Goal: Navigation & Orientation: Find specific page/section

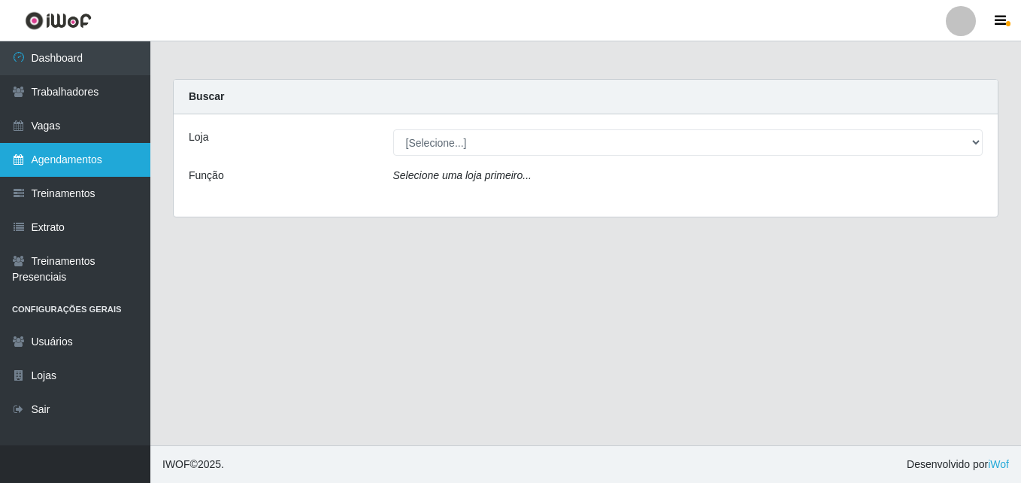
drag, startPoint x: 0, startPoint y: 0, endPoint x: 71, endPoint y: 159, distance: 174.6
click at [71, 159] on link "Agendamentos" at bounding box center [75, 160] width 150 height 34
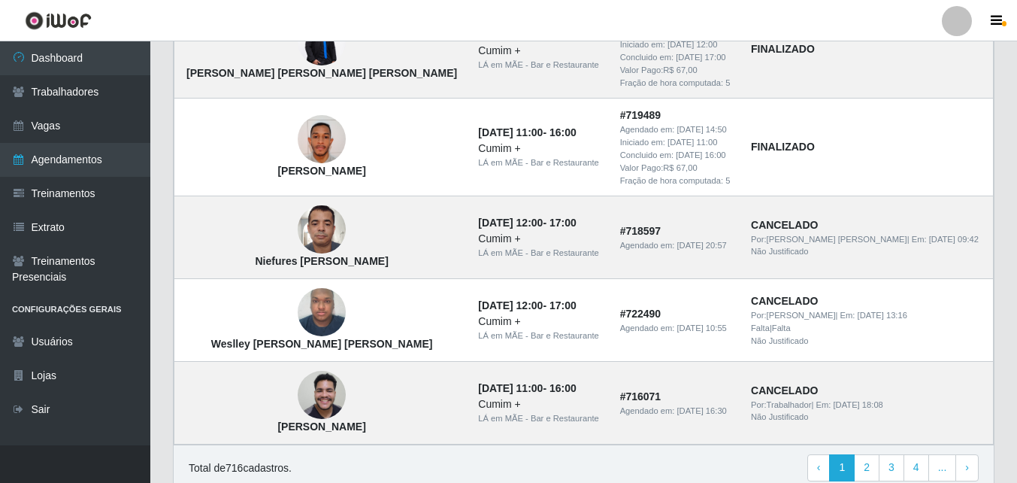
scroll to position [1117, 0]
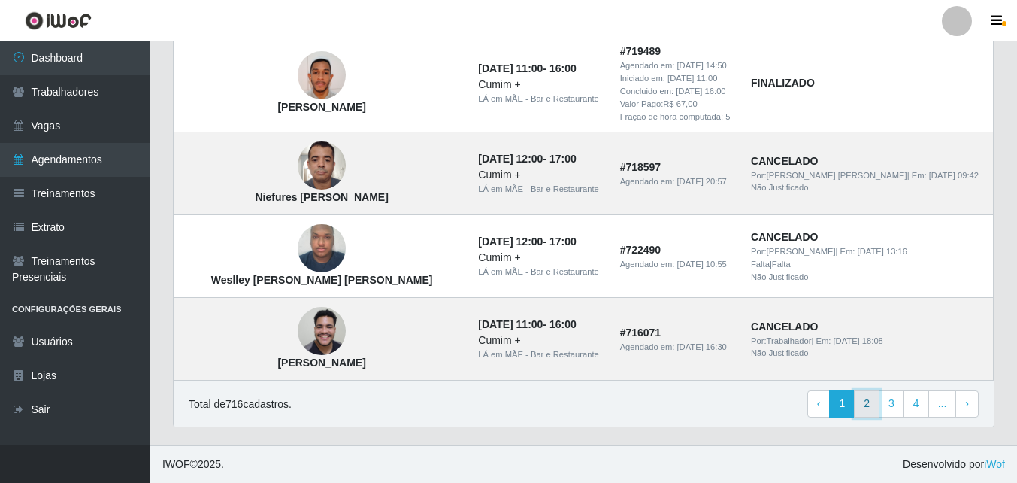
click at [869, 405] on link "2" at bounding box center [867, 403] width 26 height 27
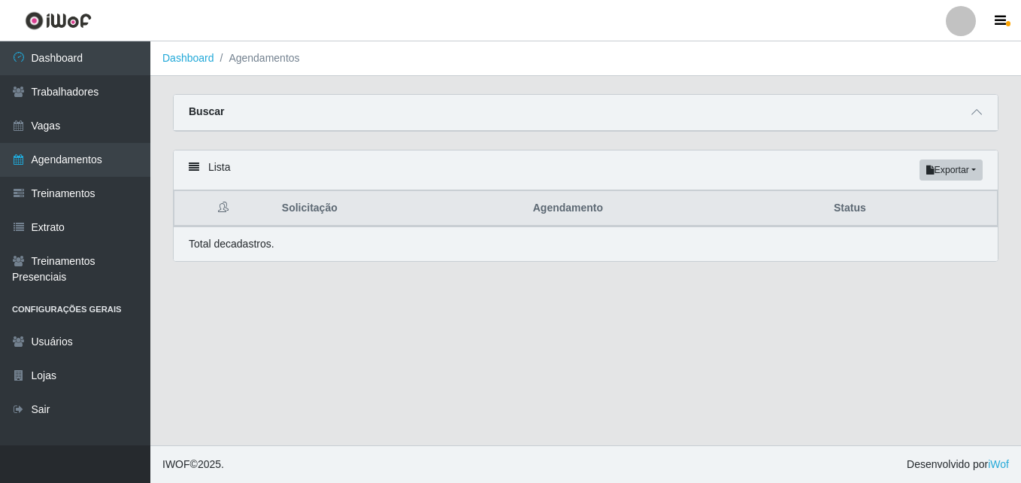
click at [453, 286] on main "Dashboard Agendamentos Carregando... Buscar Início em [GEOGRAPHIC_DATA] em Stat…" at bounding box center [585, 243] width 870 height 404
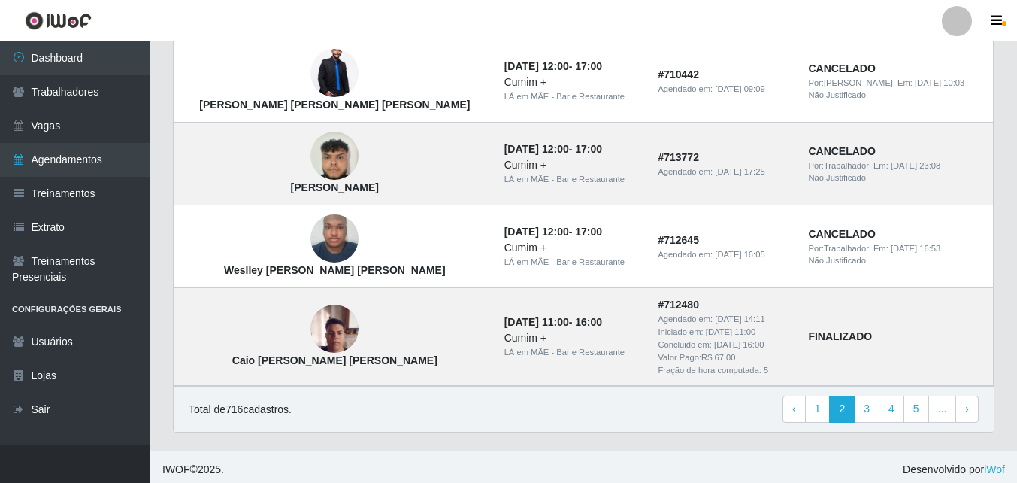
scroll to position [1147, 0]
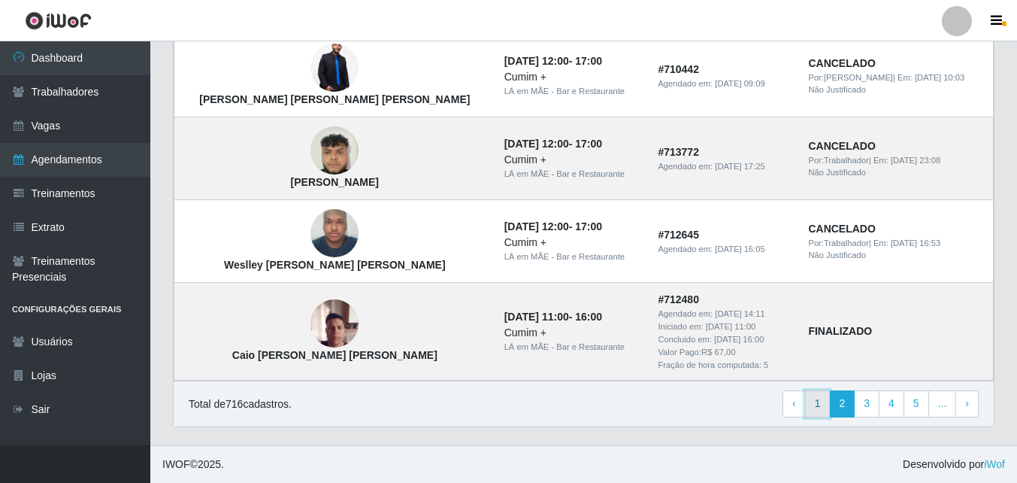
click at [820, 409] on link "1" at bounding box center [818, 403] width 26 height 27
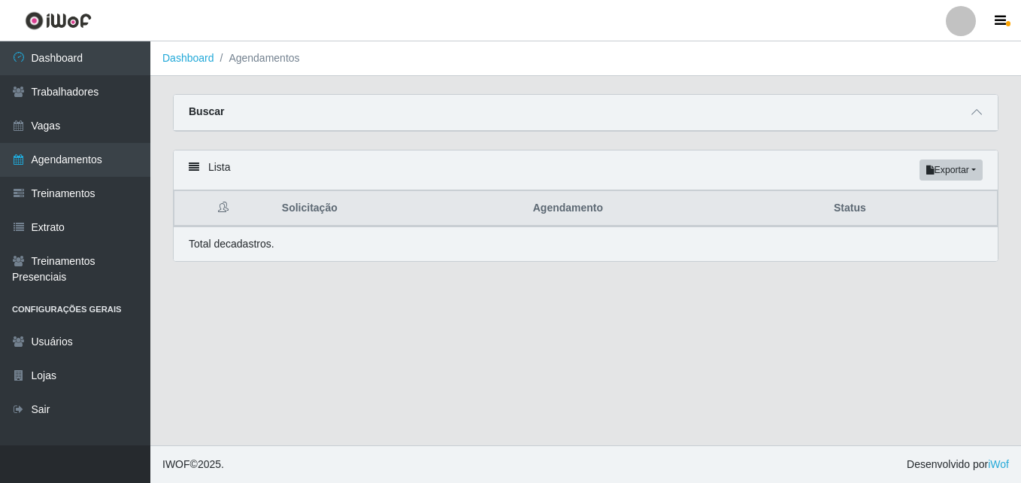
click at [541, 325] on main "Dashboard Agendamentos Carregando... Buscar Início em [GEOGRAPHIC_DATA] em Stat…" at bounding box center [585, 243] width 870 height 404
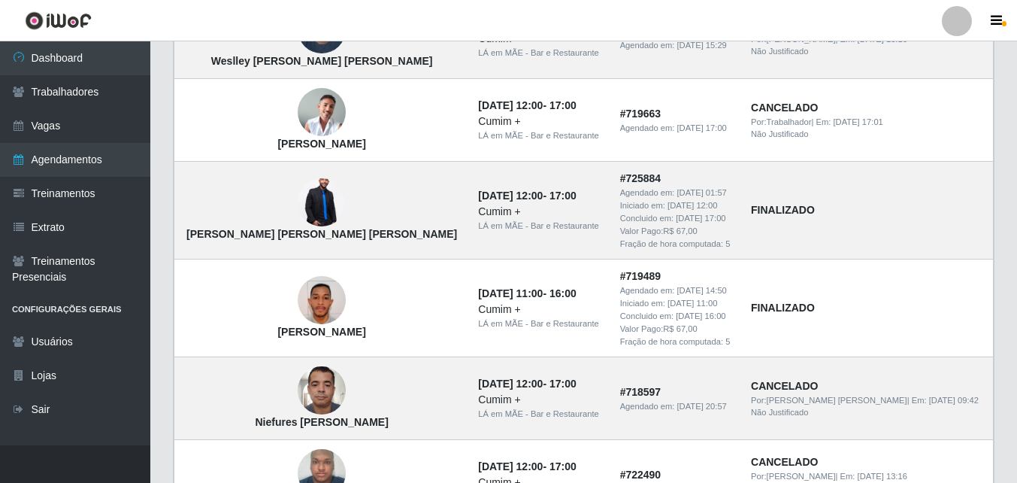
scroll to position [1117, 0]
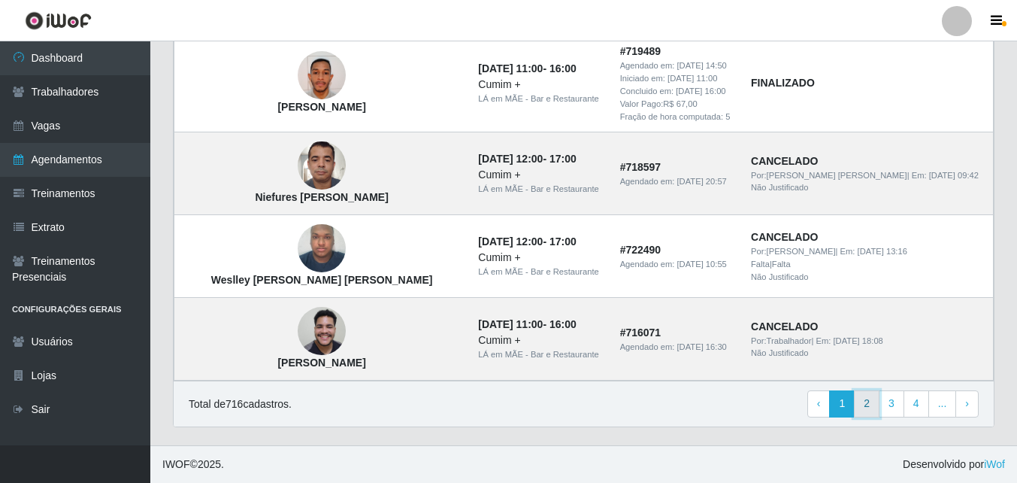
click at [864, 405] on link "2" at bounding box center [867, 403] width 26 height 27
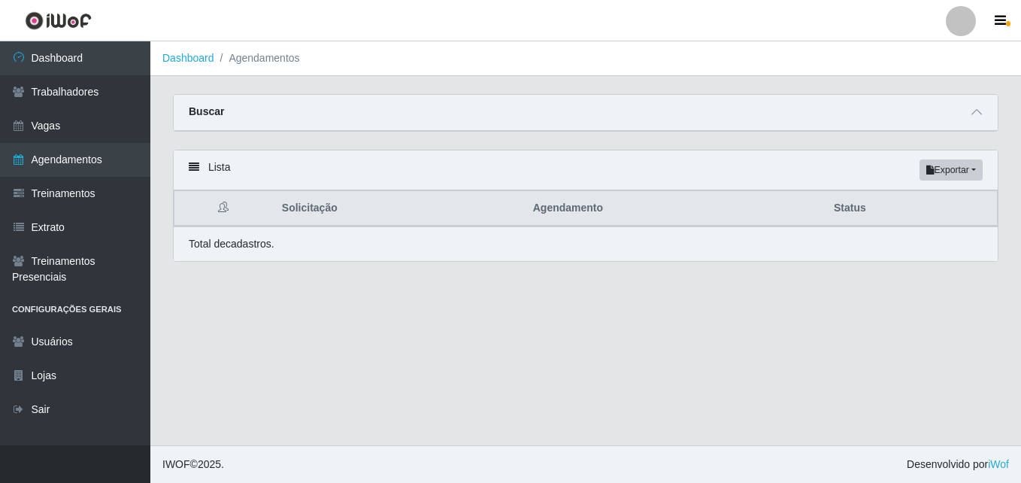
click at [510, 356] on main "Dashboard Agendamentos Carregando... Buscar Início em [GEOGRAPHIC_DATA] em Stat…" at bounding box center [585, 243] width 870 height 404
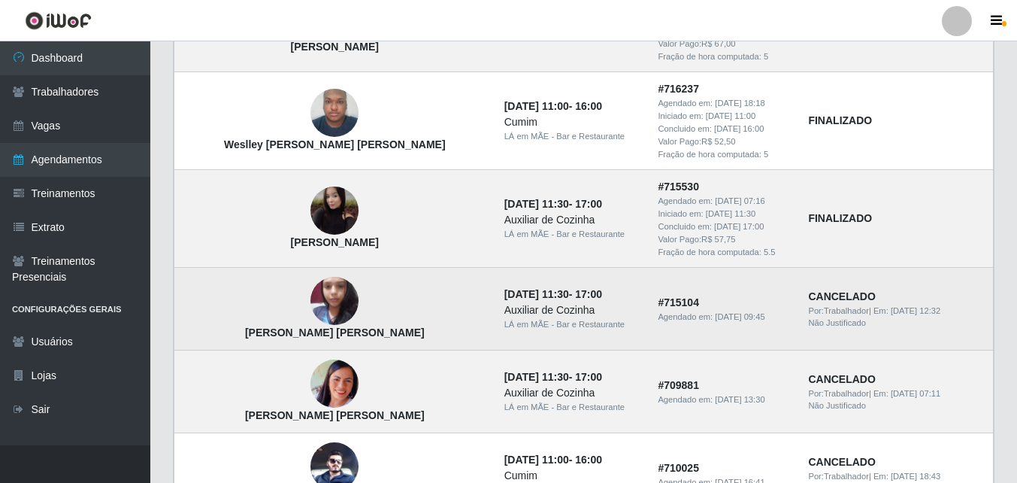
scroll to position [225, 0]
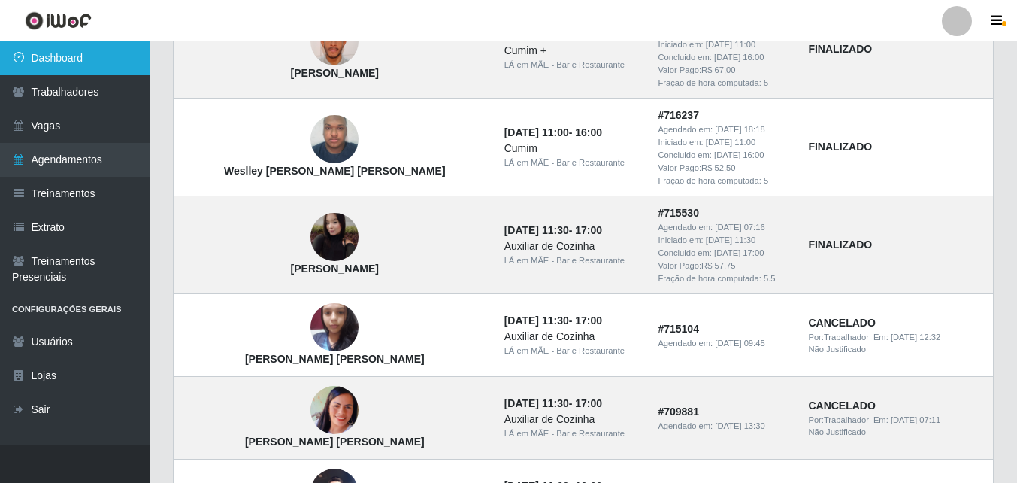
click at [62, 56] on link "Dashboard" at bounding box center [75, 58] width 150 height 34
